Goal: Task Accomplishment & Management: Manage account settings

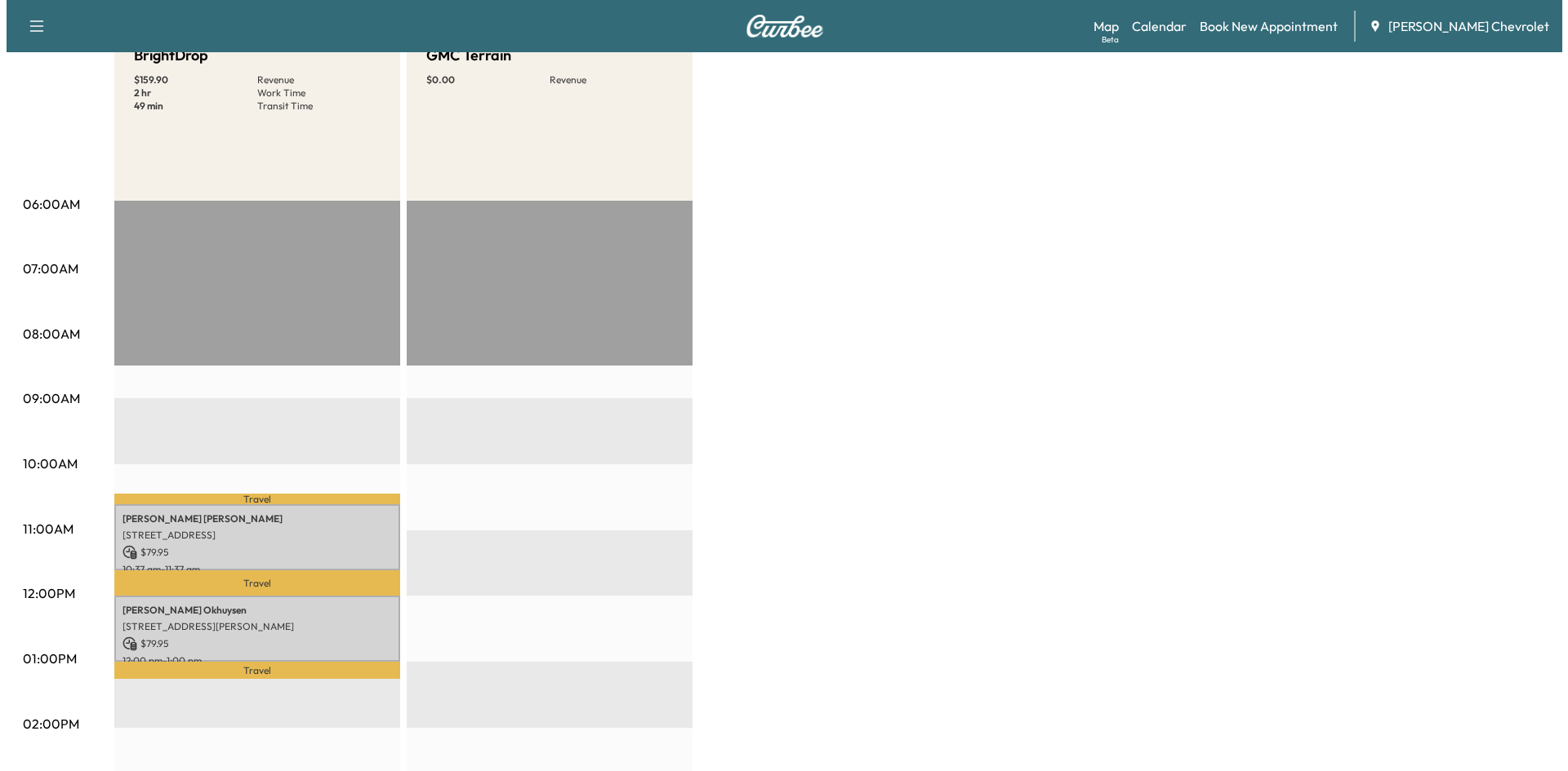
scroll to position [327, 0]
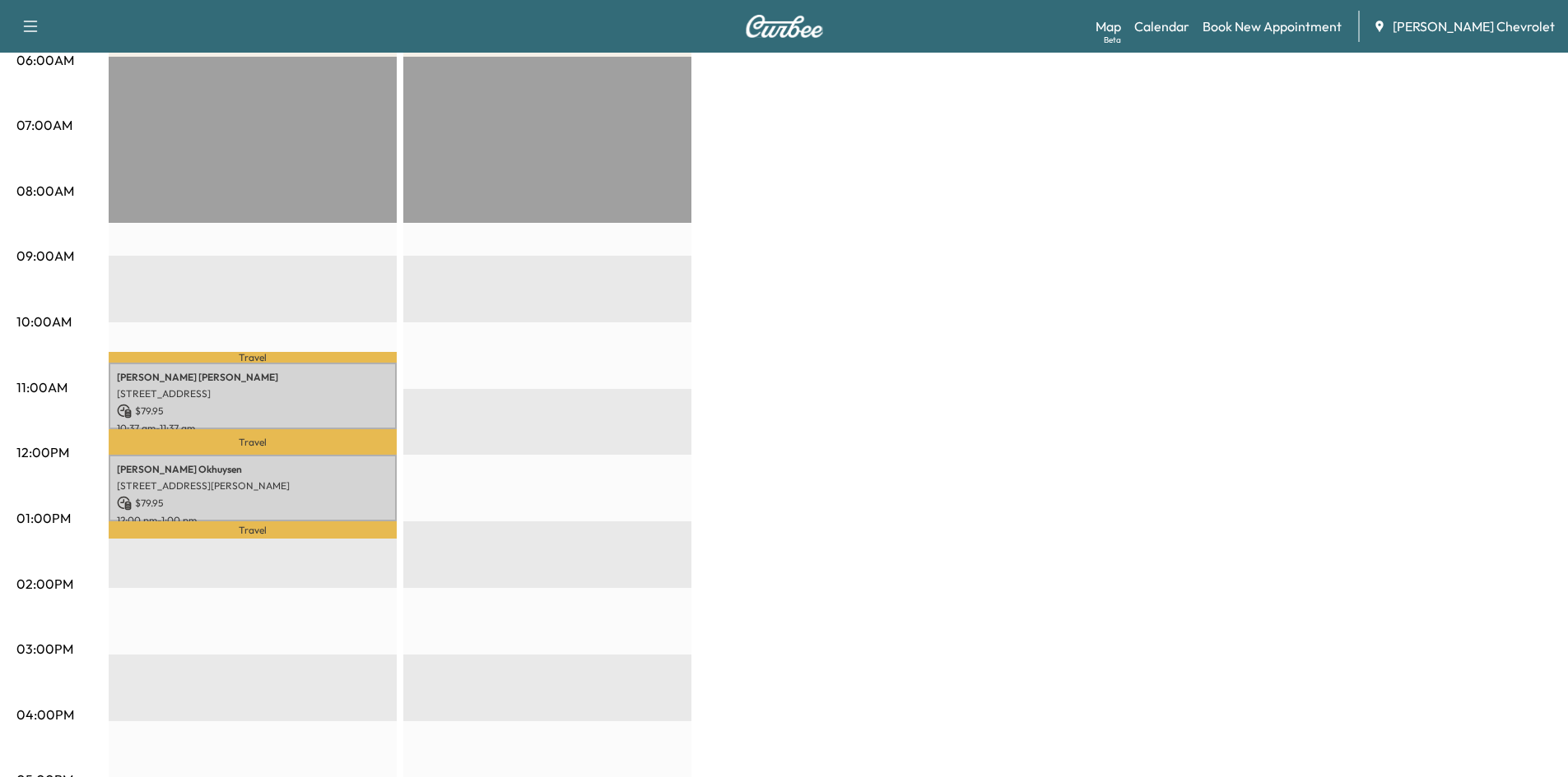
click at [282, 391] on p "[STREET_ADDRESS]" at bounding box center [253, 394] width 272 height 13
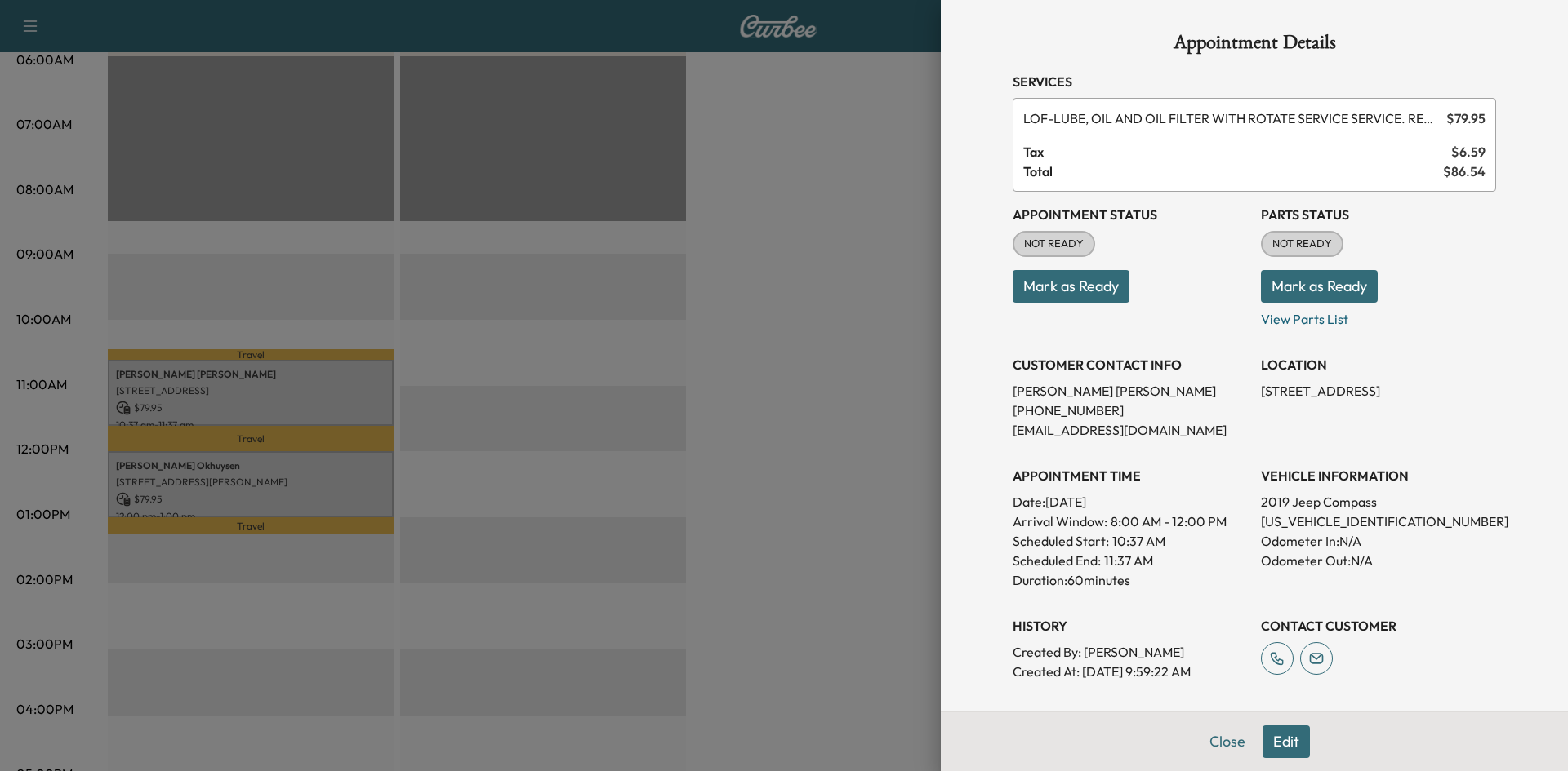
click at [852, 343] on div at bounding box center [784, 386] width 1568 height 771
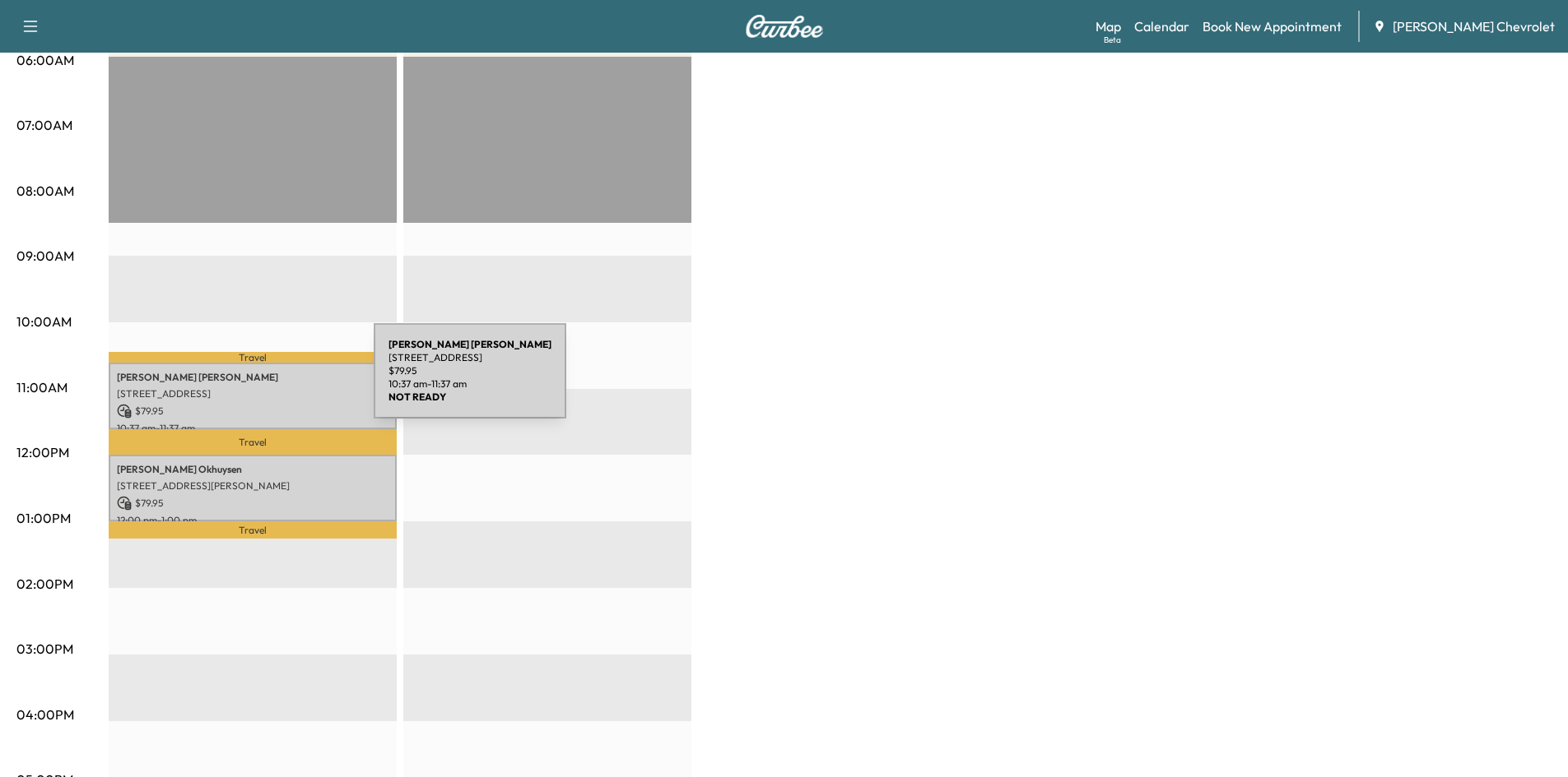
click at [250, 381] on p "[PERSON_NAME]" at bounding box center [253, 377] width 272 height 13
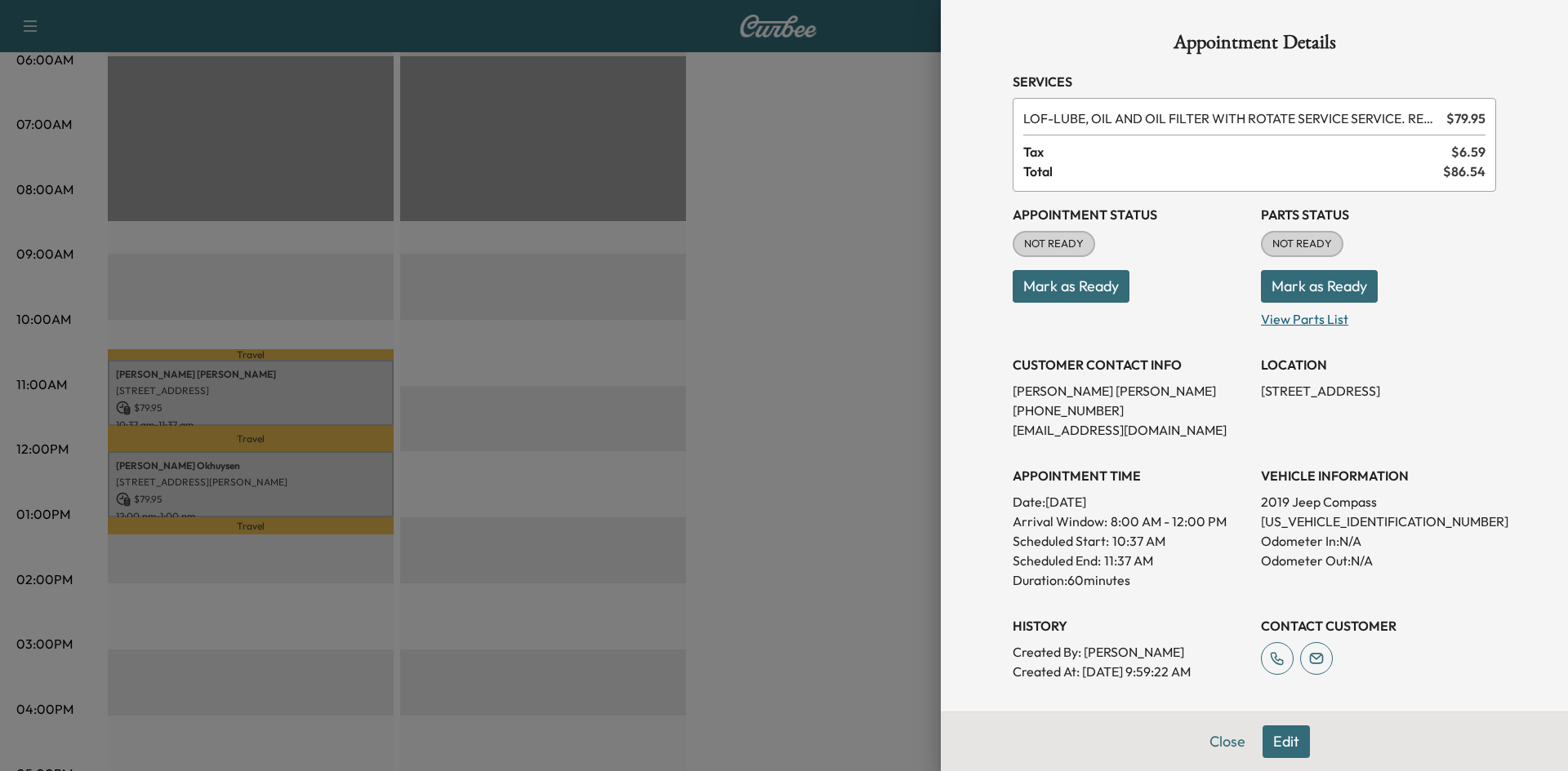
click at [1297, 315] on p "View Parts List" at bounding box center [1378, 316] width 235 height 26
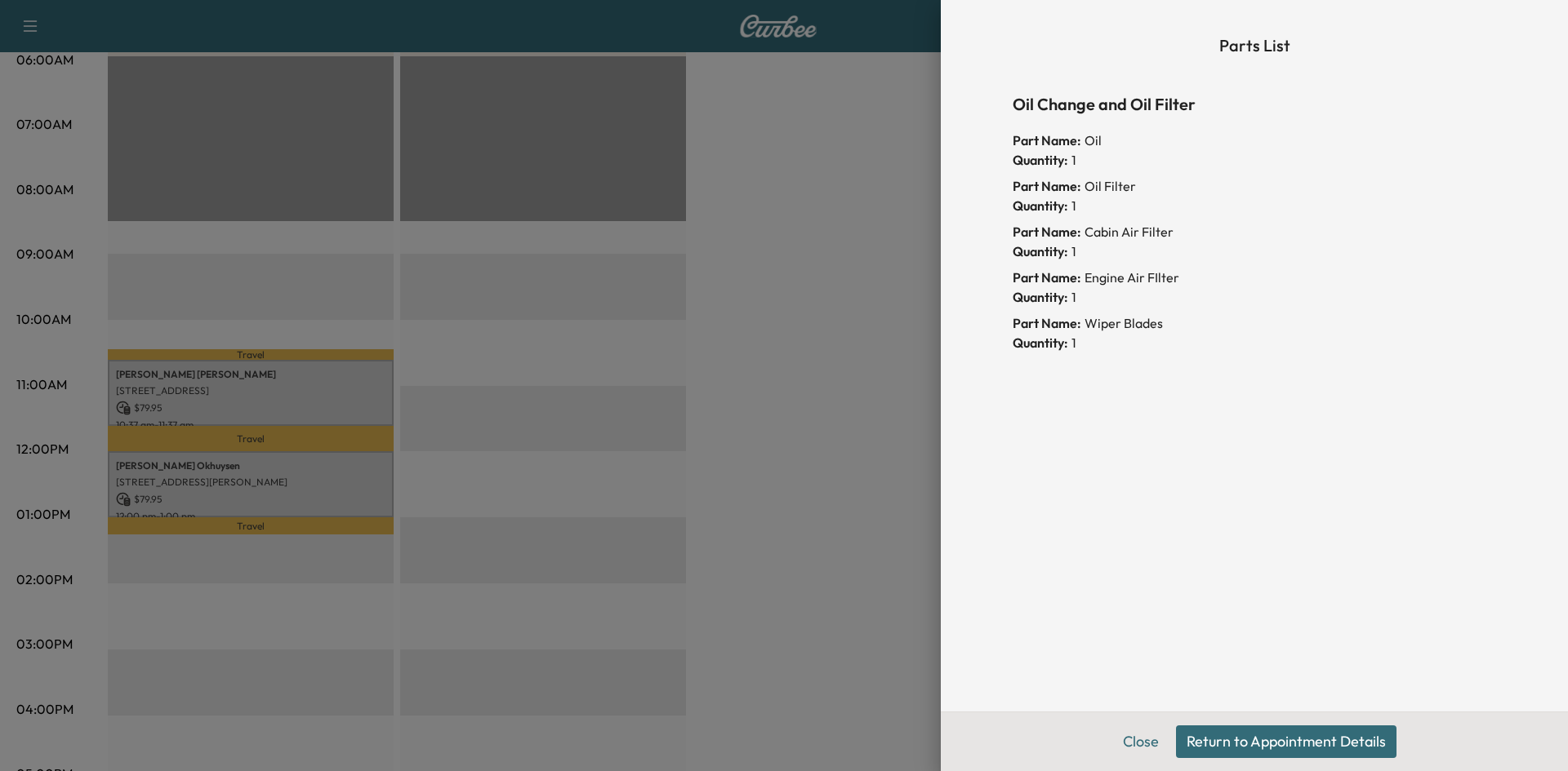
click at [1237, 744] on button "Return to Appointment Details" at bounding box center [1285, 741] width 220 height 33
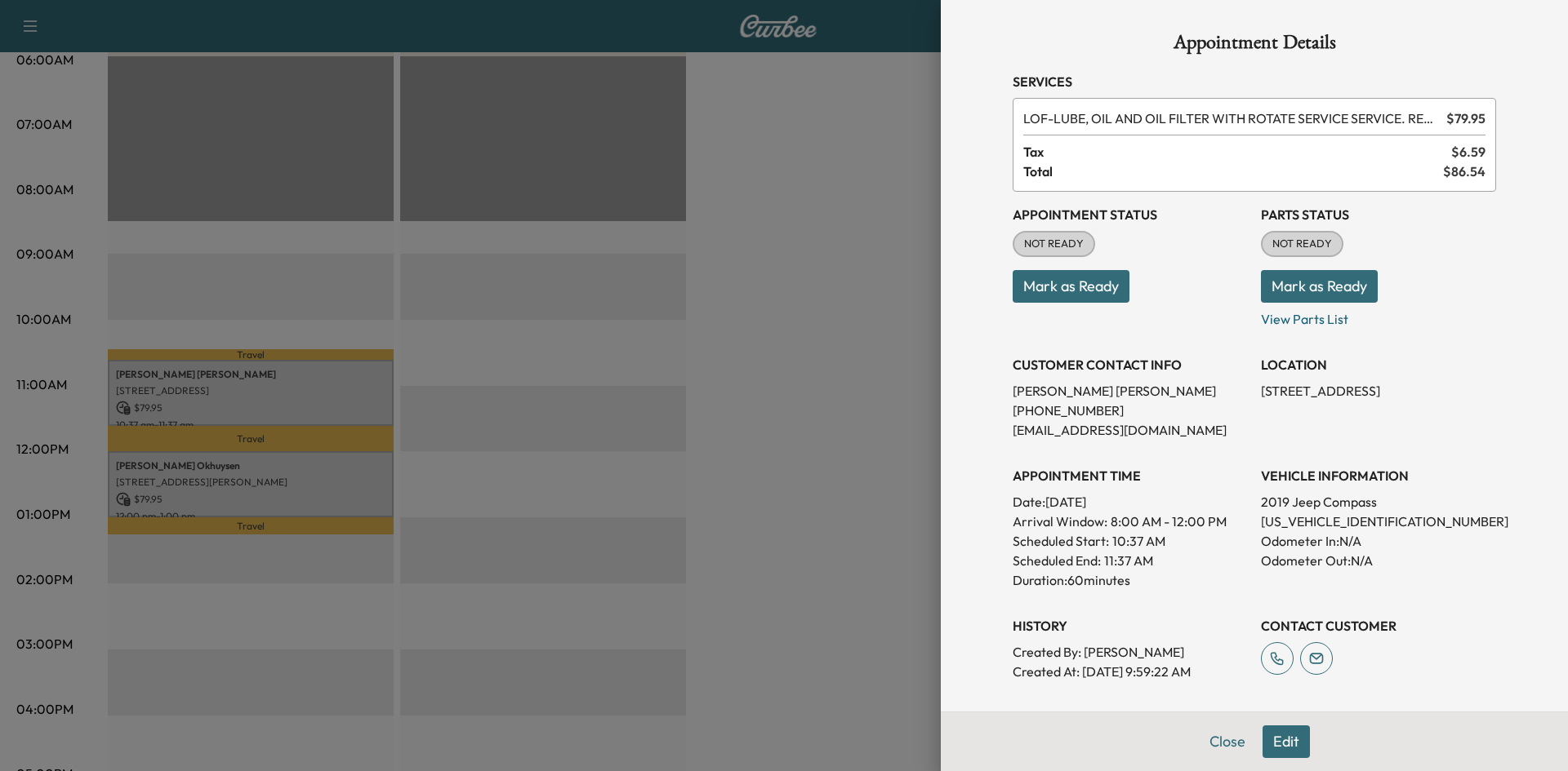
click at [1305, 283] on button "Mark as Ready" at bounding box center [1319, 286] width 117 height 33
click at [827, 259] on div at bounding box center [784, 386] width 1568 height 771
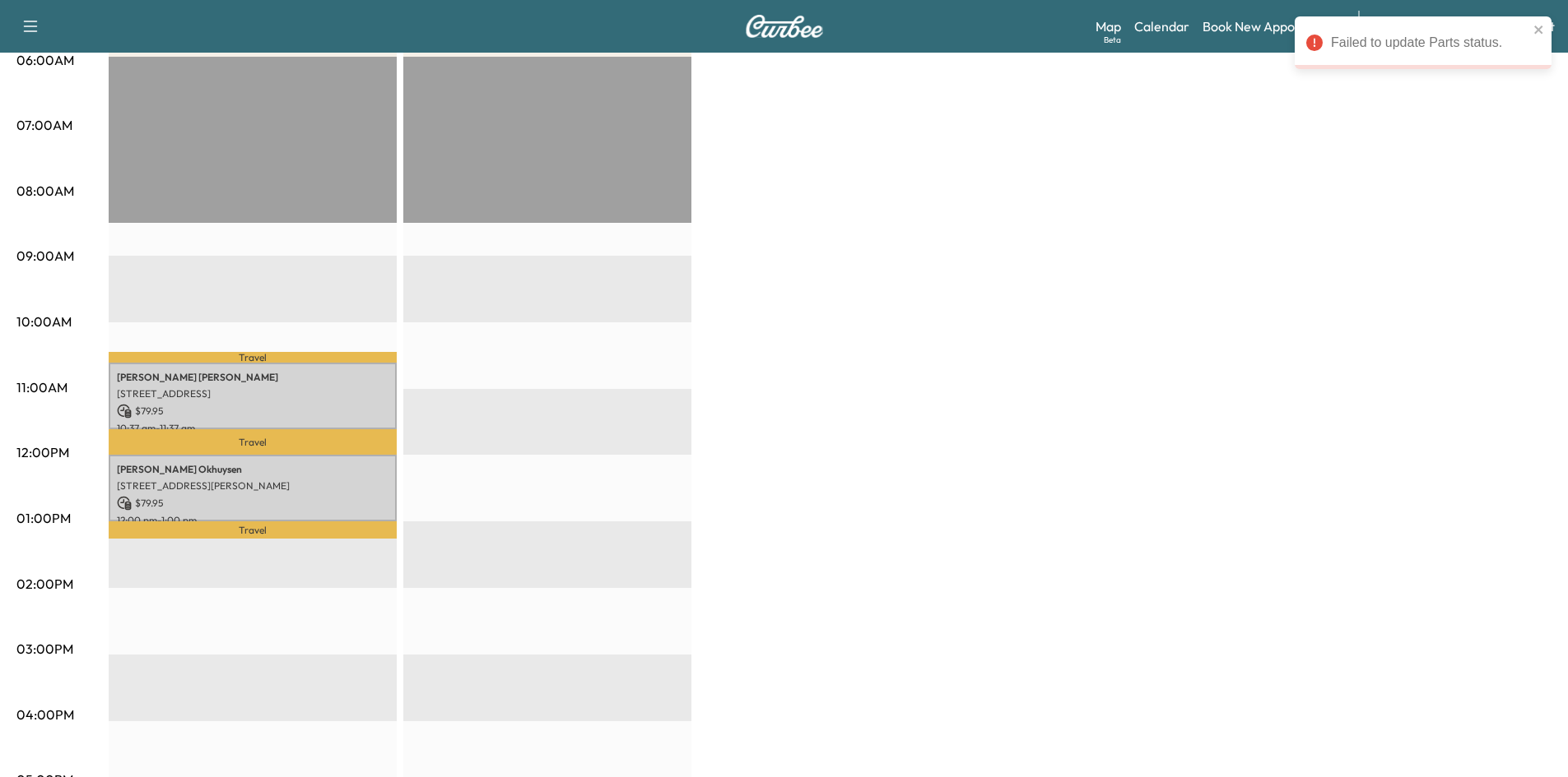
click at [227, 391] on p "[STREET_ADDRESS]" at bounding box center [253, 394] width 272 height 13
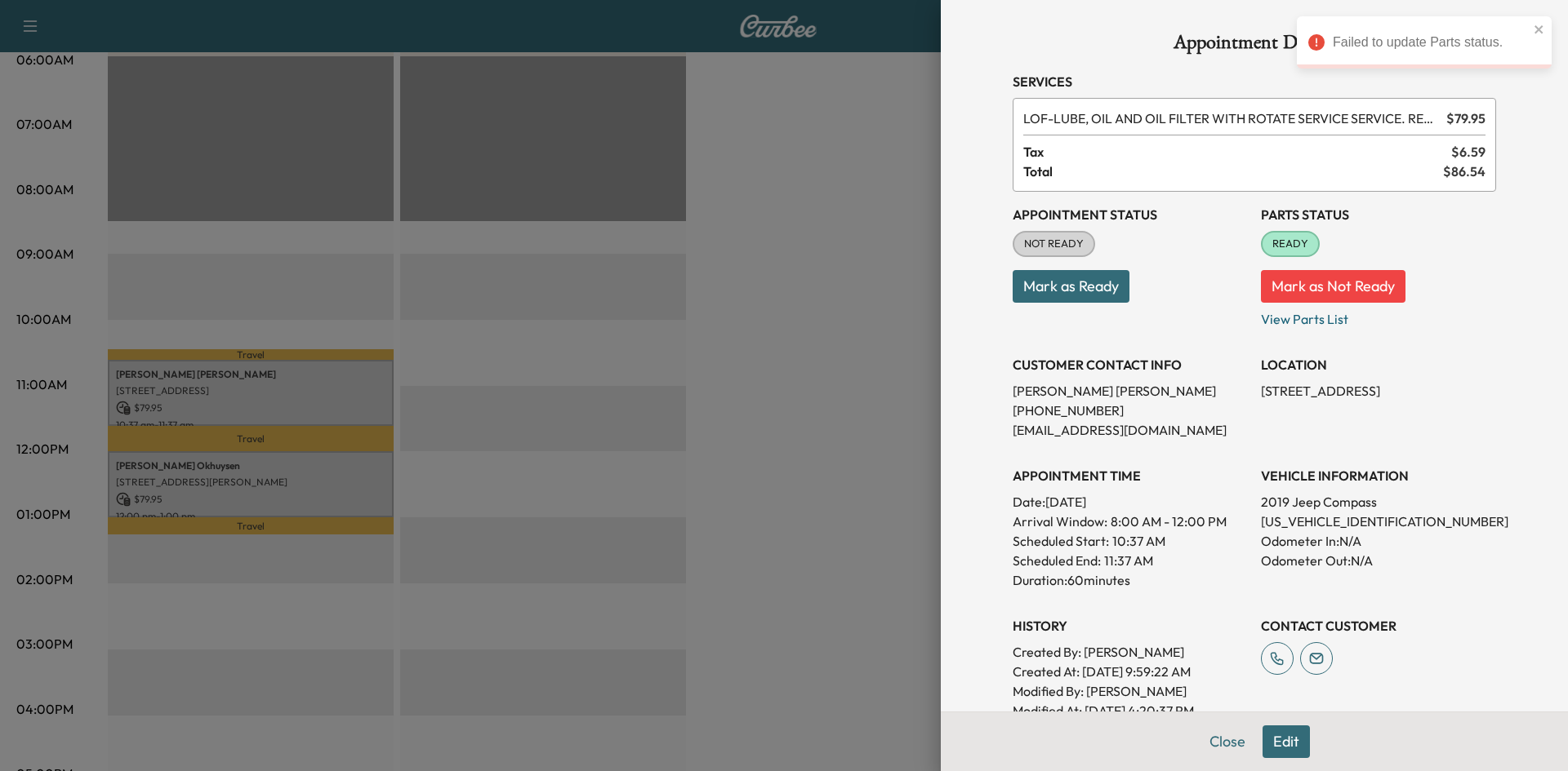
click at [848, 361] on div at bounding box center [784, 386] width 1568 height 771
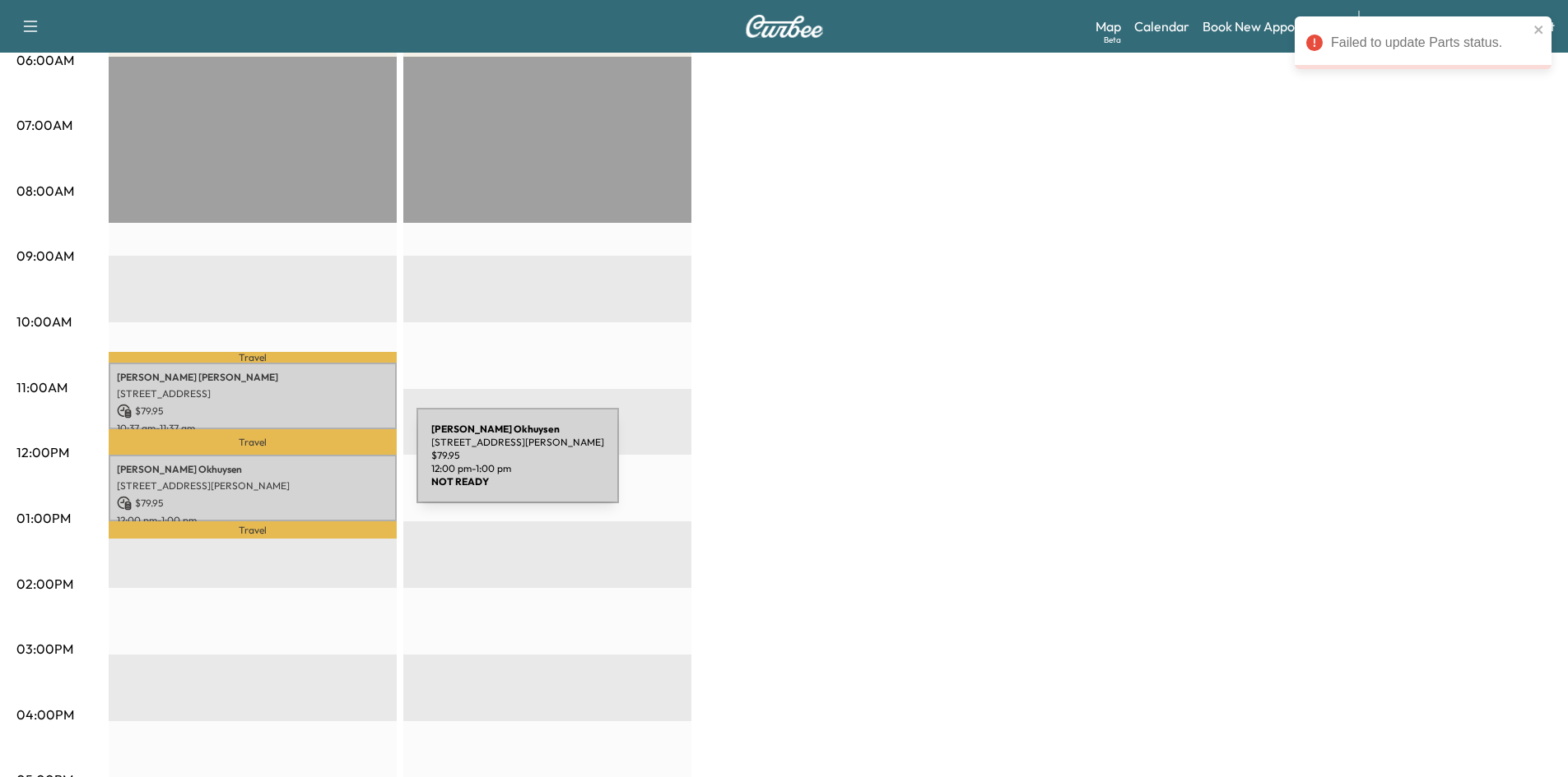
click at [277, 503] on p "$ 79.95" at bounding box center [253, 503] width 272 height 15
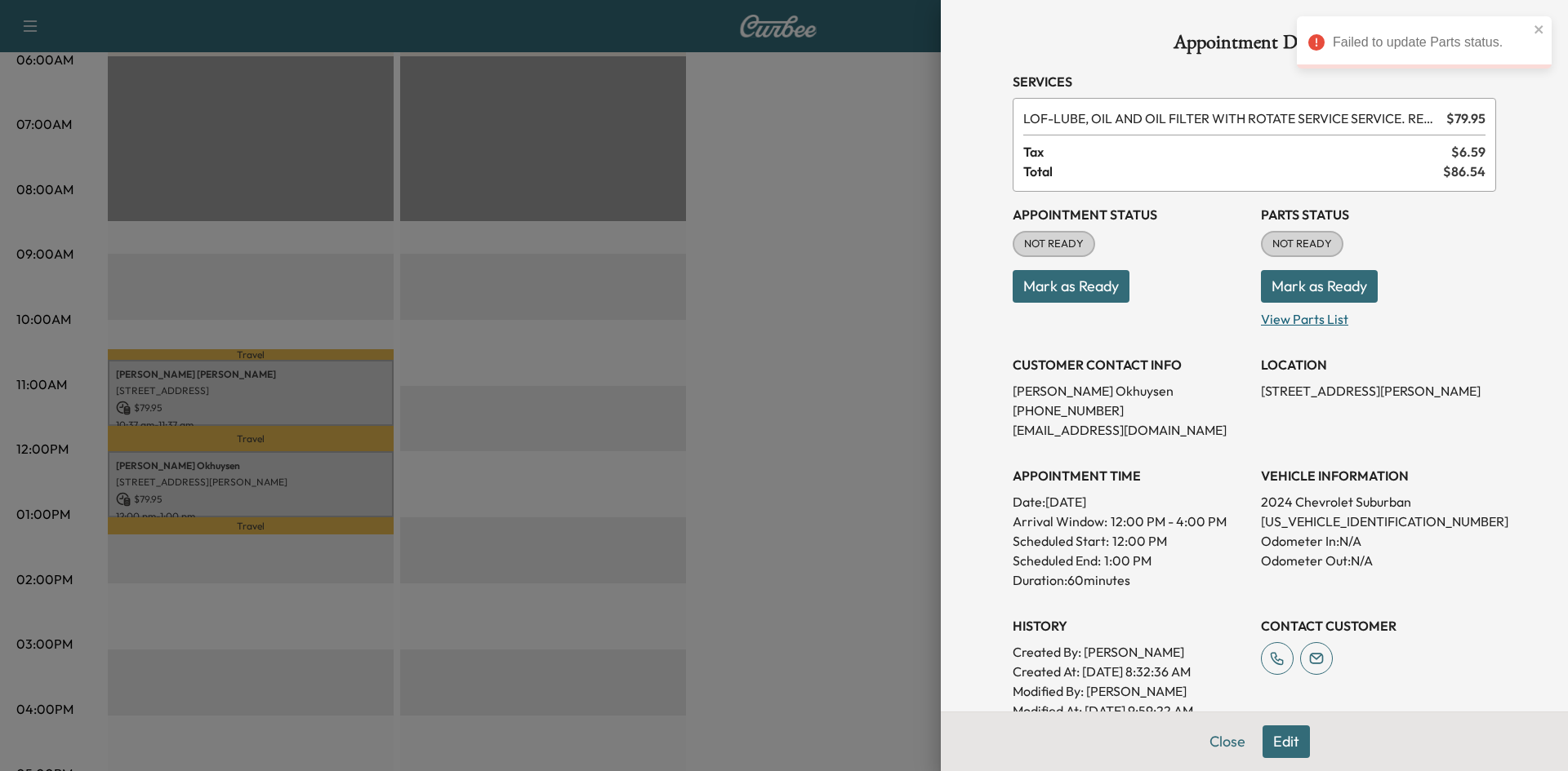
click at [1277, 319] on p "View Parts List" at bounding box center [1378, 316] width 235 height 26
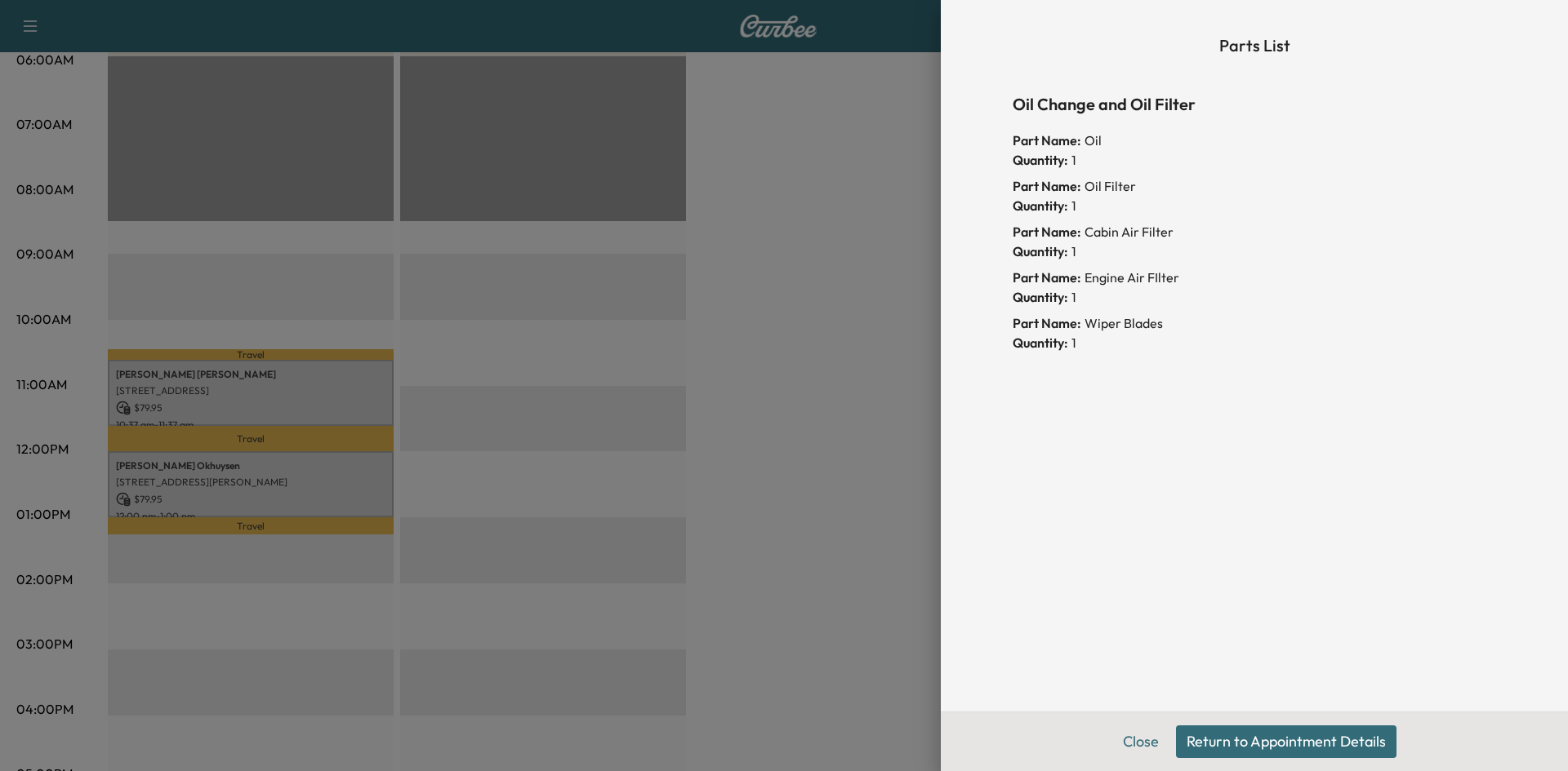
click at [778, 279] on div at bounding box center [784, 386] width 1568 height 771
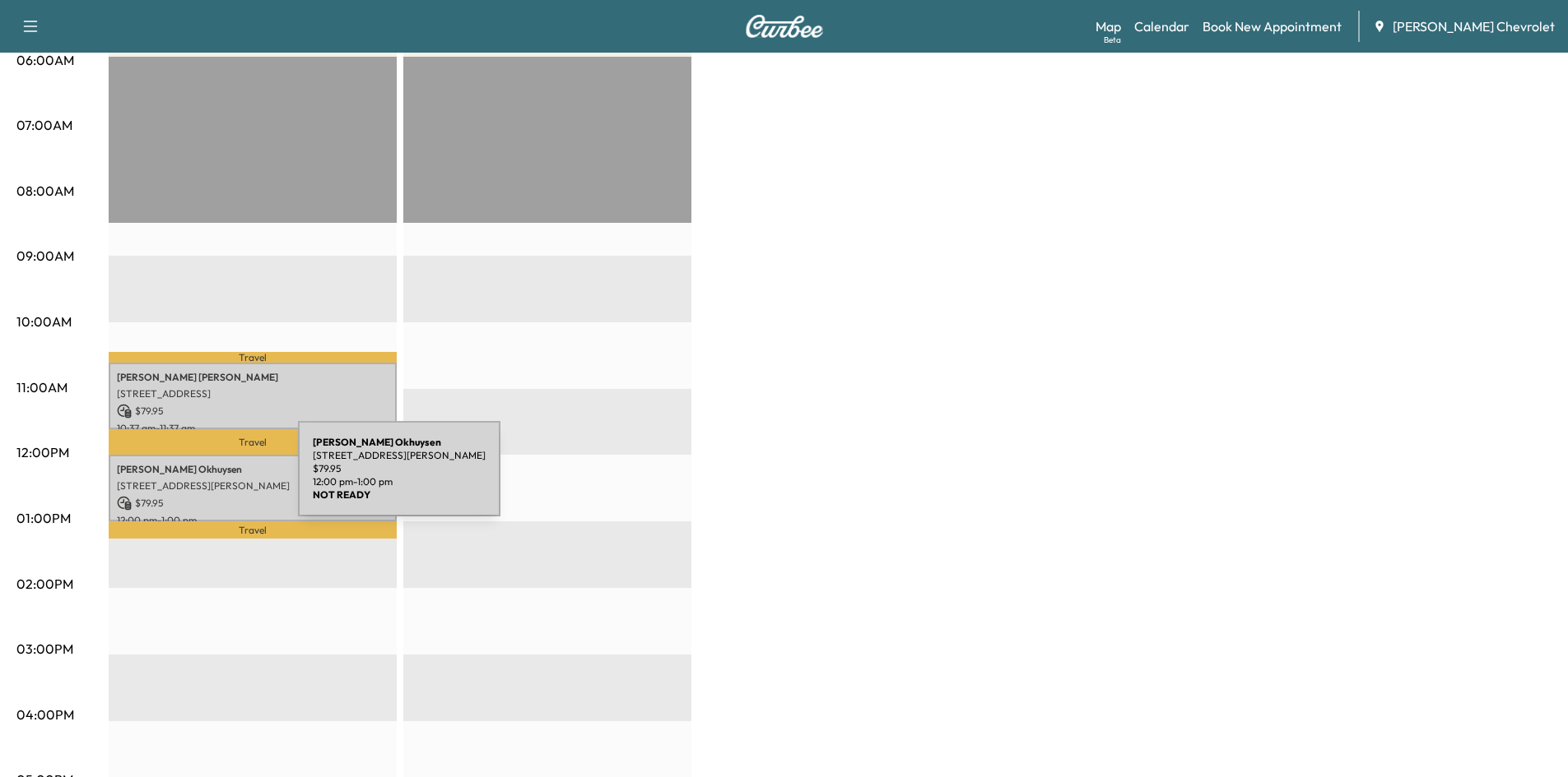
click at [179, 488] on div "[PERSON_NAME] [STREET_ADDRESS][PERSON_NAME] $ 79.95 12:00 pm - 1:00 pm" at bounding box center [252, 488] width 288 height 67
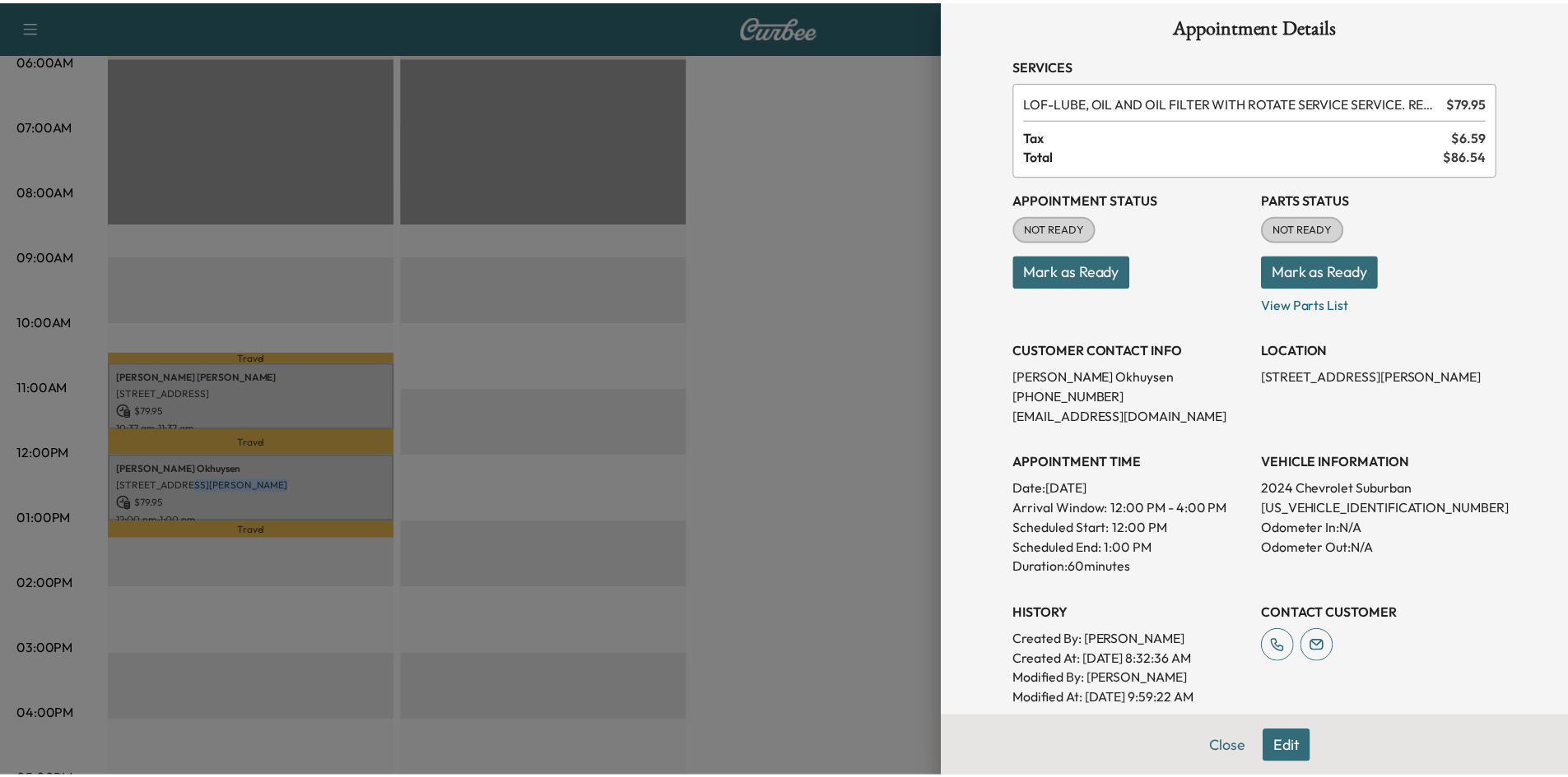
scroll to position [0, 0]
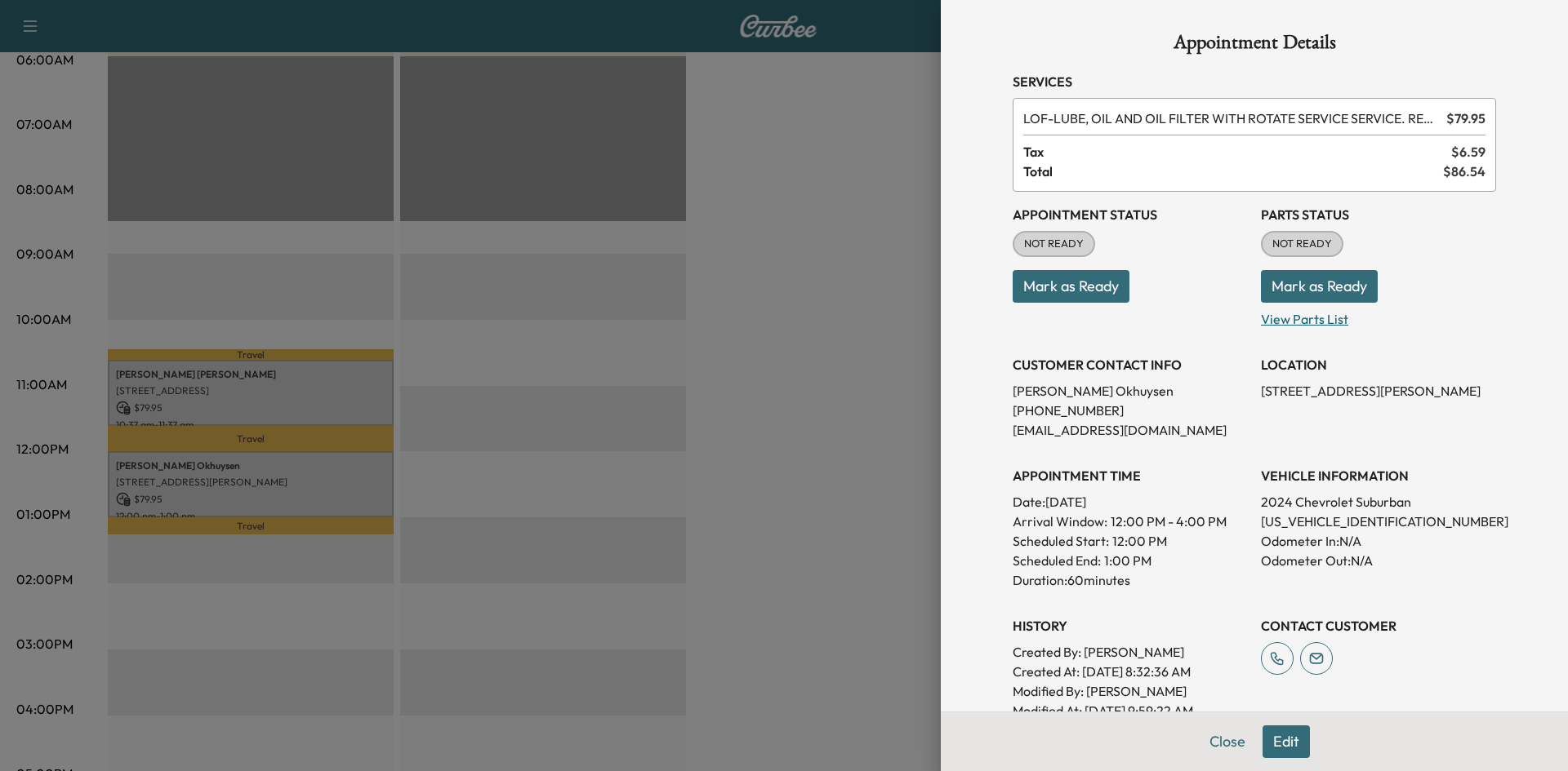
click at [1317, 324] on p "View Parts List" at bounding box center [1378, 316] width 235 height 26
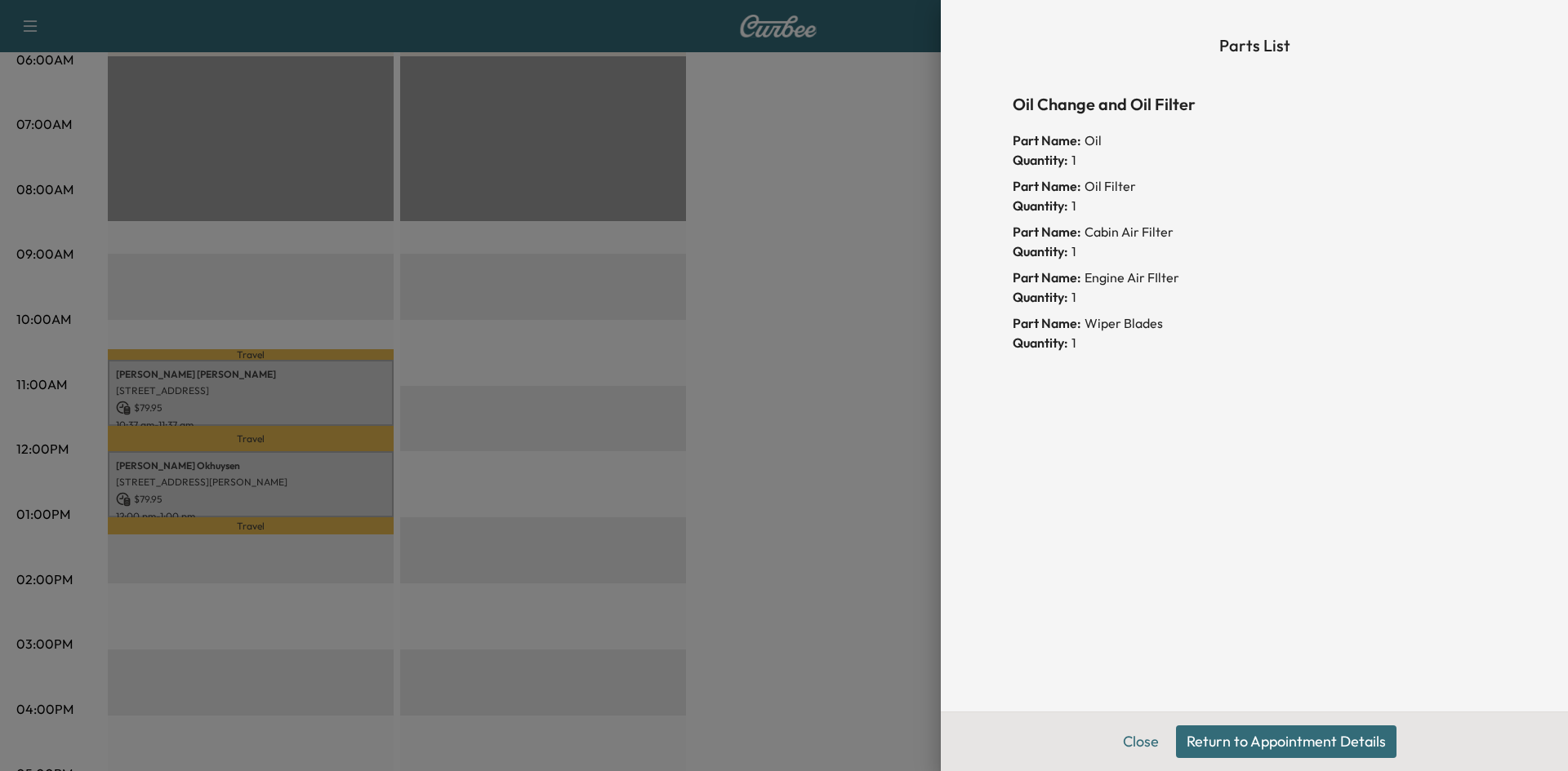
click at [1270, 742] on button "Return to Appointment Details" at bounding box center [1285, 741] width 220 height 33
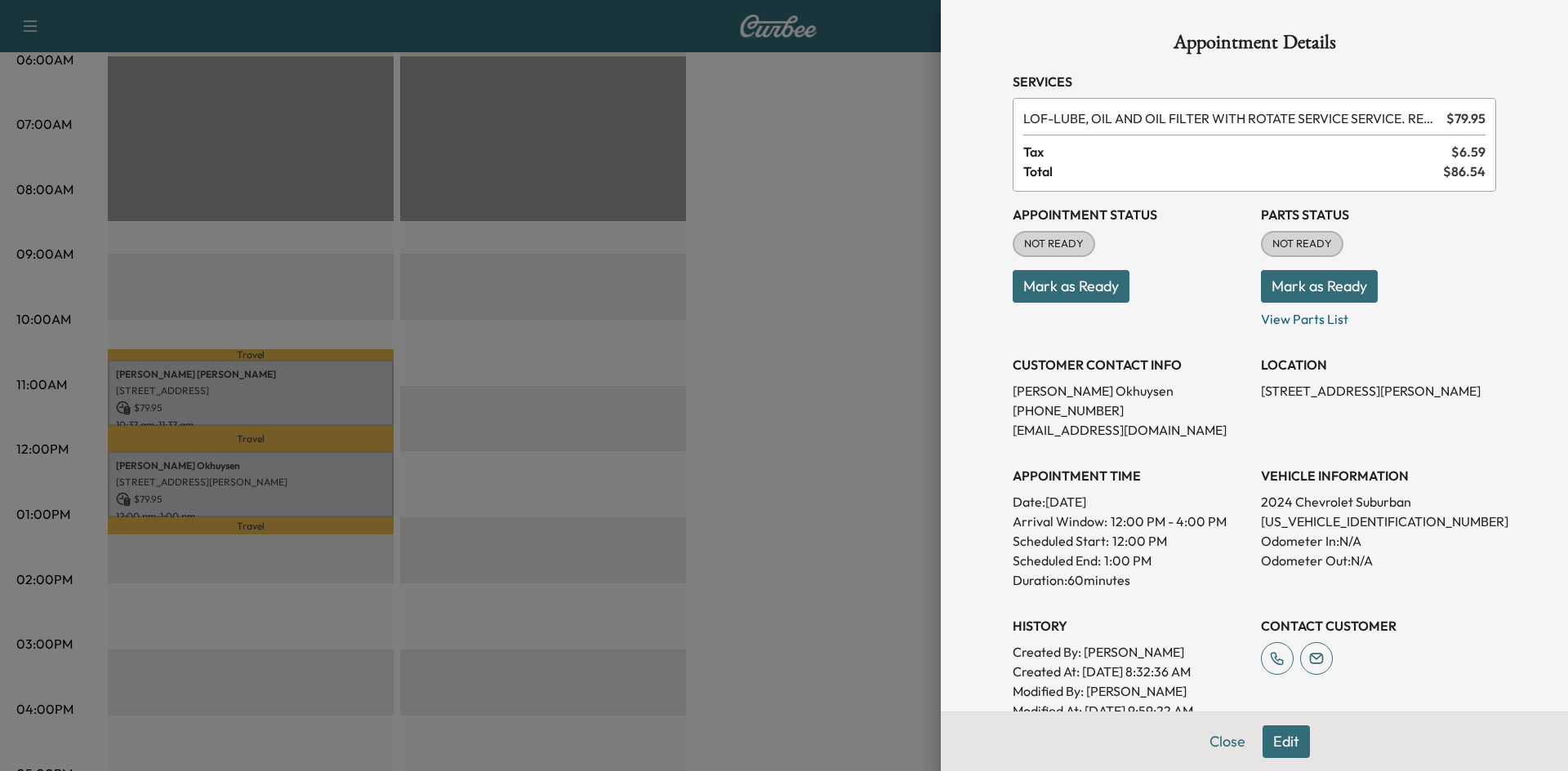
click at [1289, 286] on button "Mark as Ready" at bounding box center [1319, 286] width 117 height 33
drag, startPoint x: 784, startPoint y: 293, endPoint x: 772, endPoint y: 321, distance: 30.5
click at [781, 292] on div at bounding box center [784, 386] width 1568 height 771
